Goal: Check status: Check status

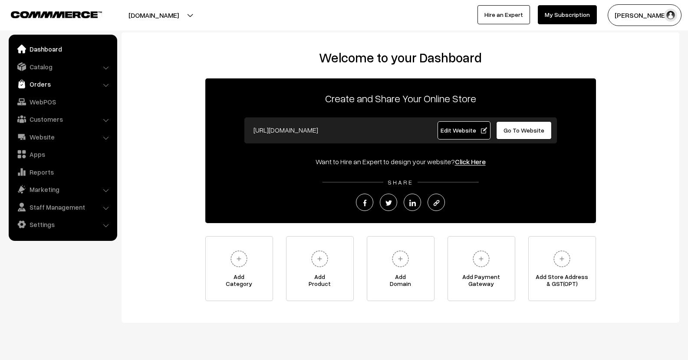
click at [38, 78] on link "Orders" at bounding box center [62, 84] width 103 height 16
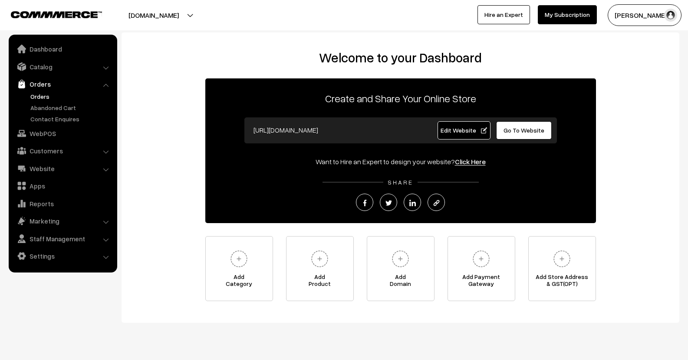
click at [41, 95] on link "Orders" at bounding box center [71, 96] width 86 height 9
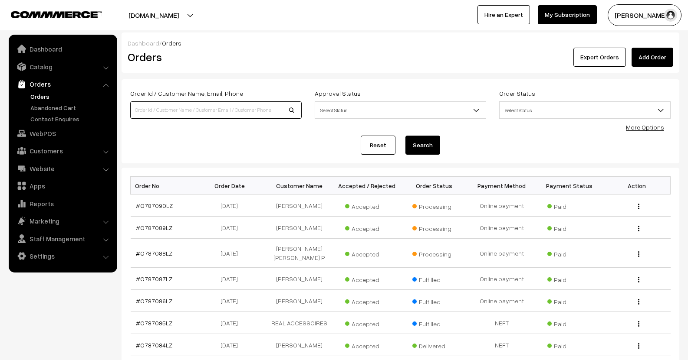
click at [231, 110] on input at bounding box center [215, 110] width 171 height 17
type input "Kiran Murali"
click at [429, 149] on button "Search" at bounding box center [422, 145] width 35 height 19
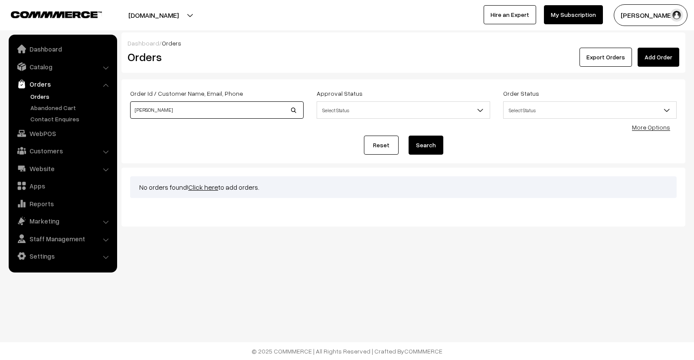
click at [240, 115] on input "Kiran Murali" at bounding box center [217, 110] width 174 height 17
type input "Kiran"
click at [409, 136] on button "Search" at bounding box center [426, 145] width 35 height 19
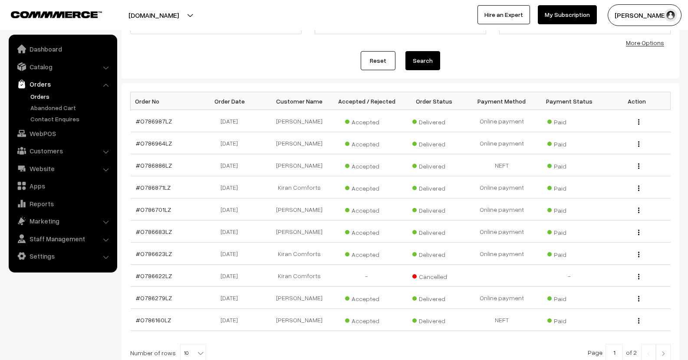
scroll to position [82, 0]
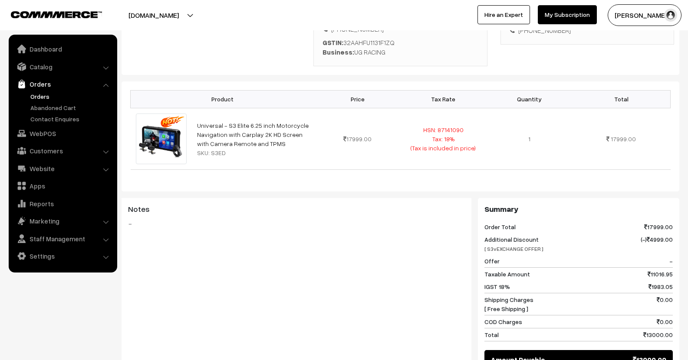
scroll to position [304, 0]
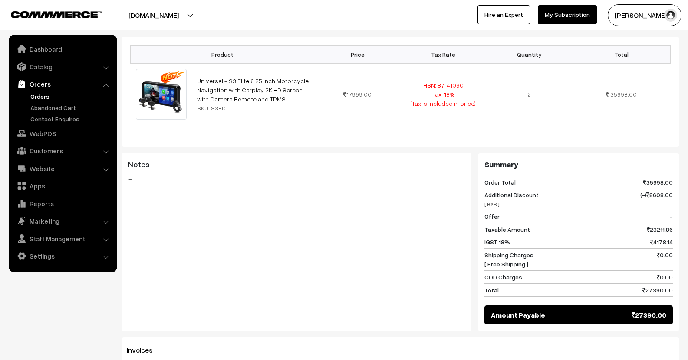
scroll to position [304, 0]
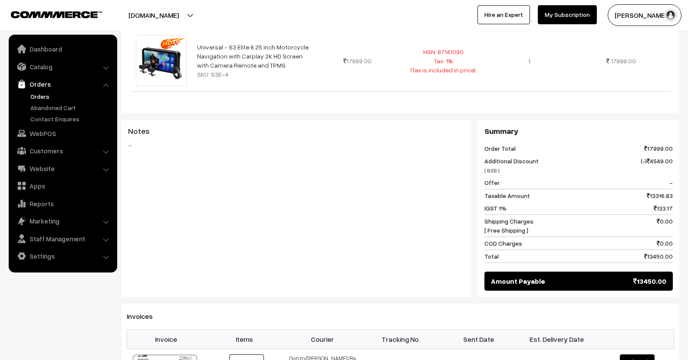
scroll to position [304, 0]
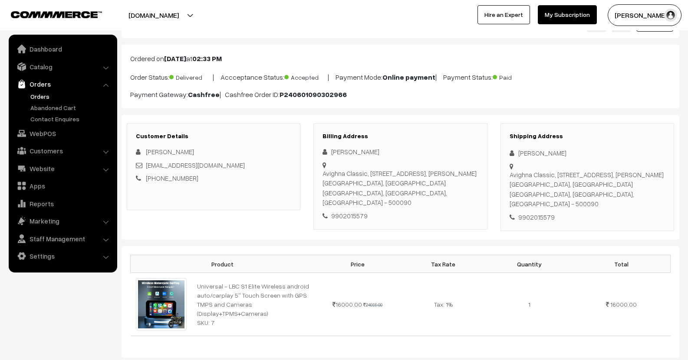
scroll to position [87, 0]
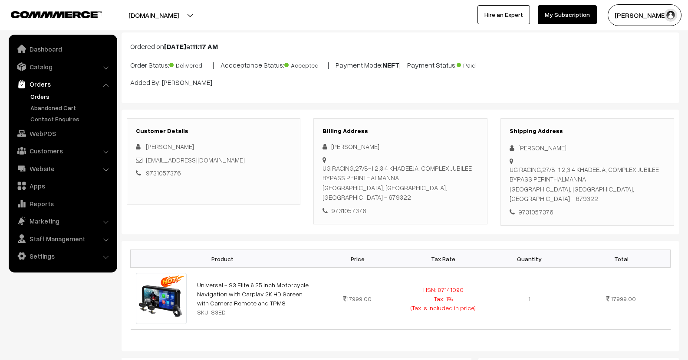
scroll to position [43, 0]
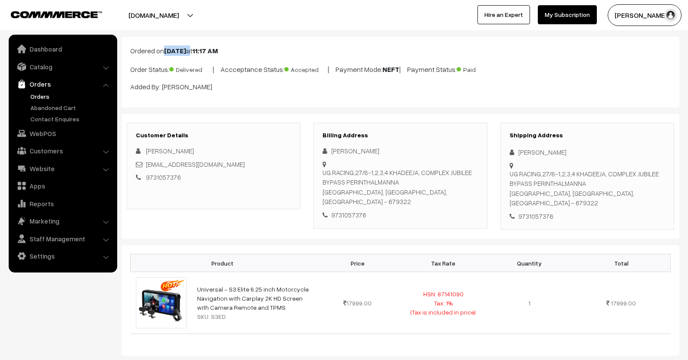
drag, startPoint x: 166, startPoint y: 54, endPoint x: 203, endPoint y: 50, distance: 37.5
click at [204, 50] on p "Ordered on [DATE] 11:17 AM" at bounding box center [400, 51] width 540 height 10
copy p "Feb 15, 2025"
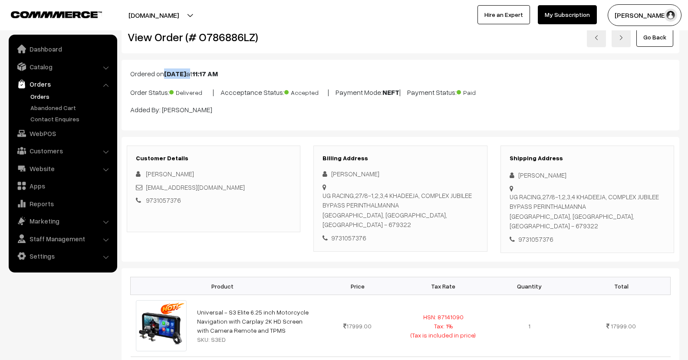
scroll to position [0, 0]
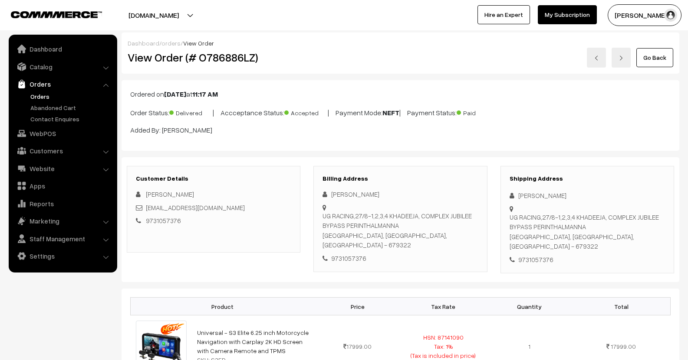
click at [234, 63] on h2 "View Order (# O786886LZ)" at bounding box center [214, 57] width 173 height 13
copy h2 "O786886LZ"
click at [344, 72] on div "Dashboard / orders / View Order View Order (# O786886LZ) Go Back" at bounding box center [399, 53] width 557 height 41
click at [36, 92] on link "Orders" at bounding box center [71, 96] width 86 height 9
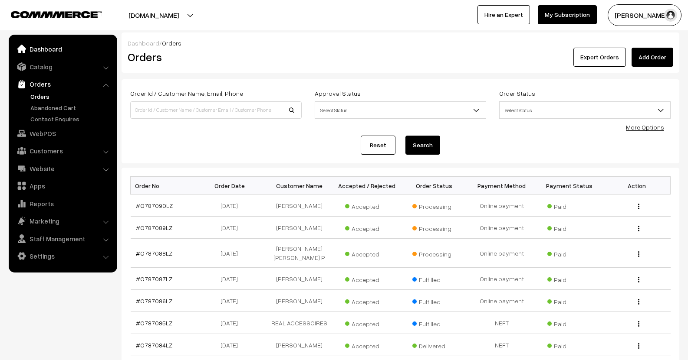
click at [41, 45] on link "Dashboard" at bounding box center [62, 49] width 103 height 16
